Goal: Task Accomplishment & Management: Manage account settings

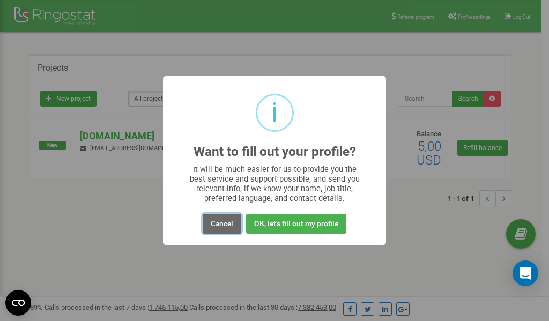
click at [227, 226] on button "Cancel" at bounding box center [222, 224] width 39 height 20
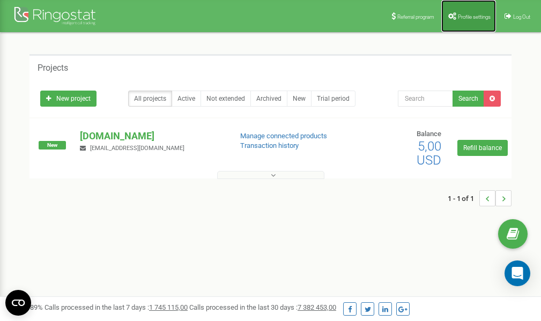
click at [464, 21] on link "Profile settings" at bounding box center [468, 16] width 55 height 32
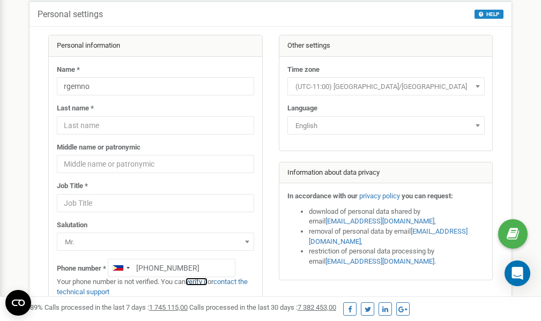
click at [202, 283] on link "verify it" at bounding box center [196, 282] width 22 height 8
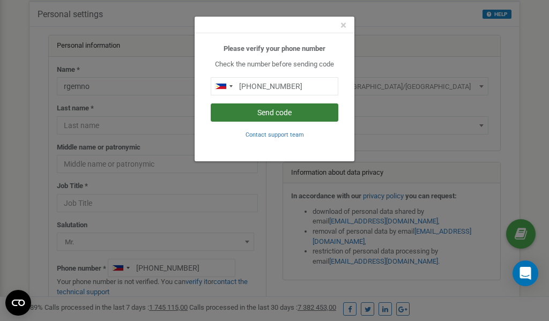
click at [281, 113] on button "Send code" at bounding box center [275, 112] width 128 height 18
